Goal: Navigation & Orientation: Go to known website

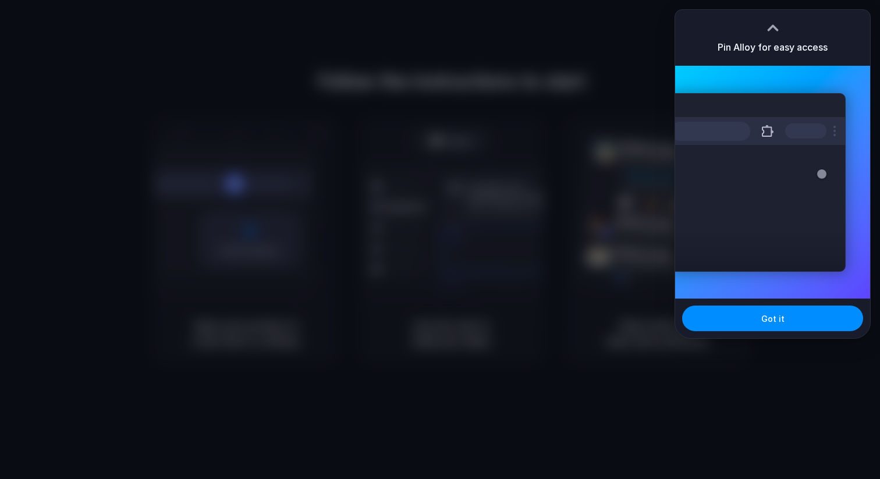
click at [608, 233] on div at bounding box center [440, 239] width 880 height 479
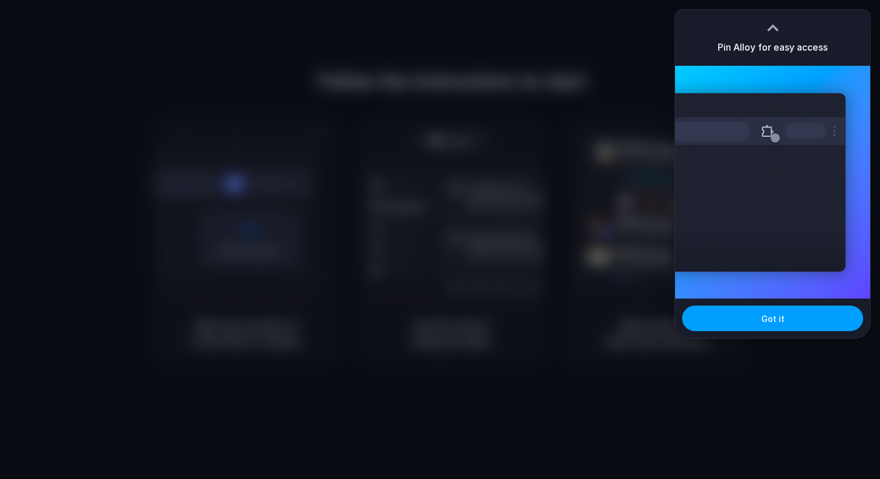
click at [734, 322] on button "Got it" at bounding box center [772, 319] width 181 height 26
